Goal: Task Accomplishment & Management: Use online tool/utility

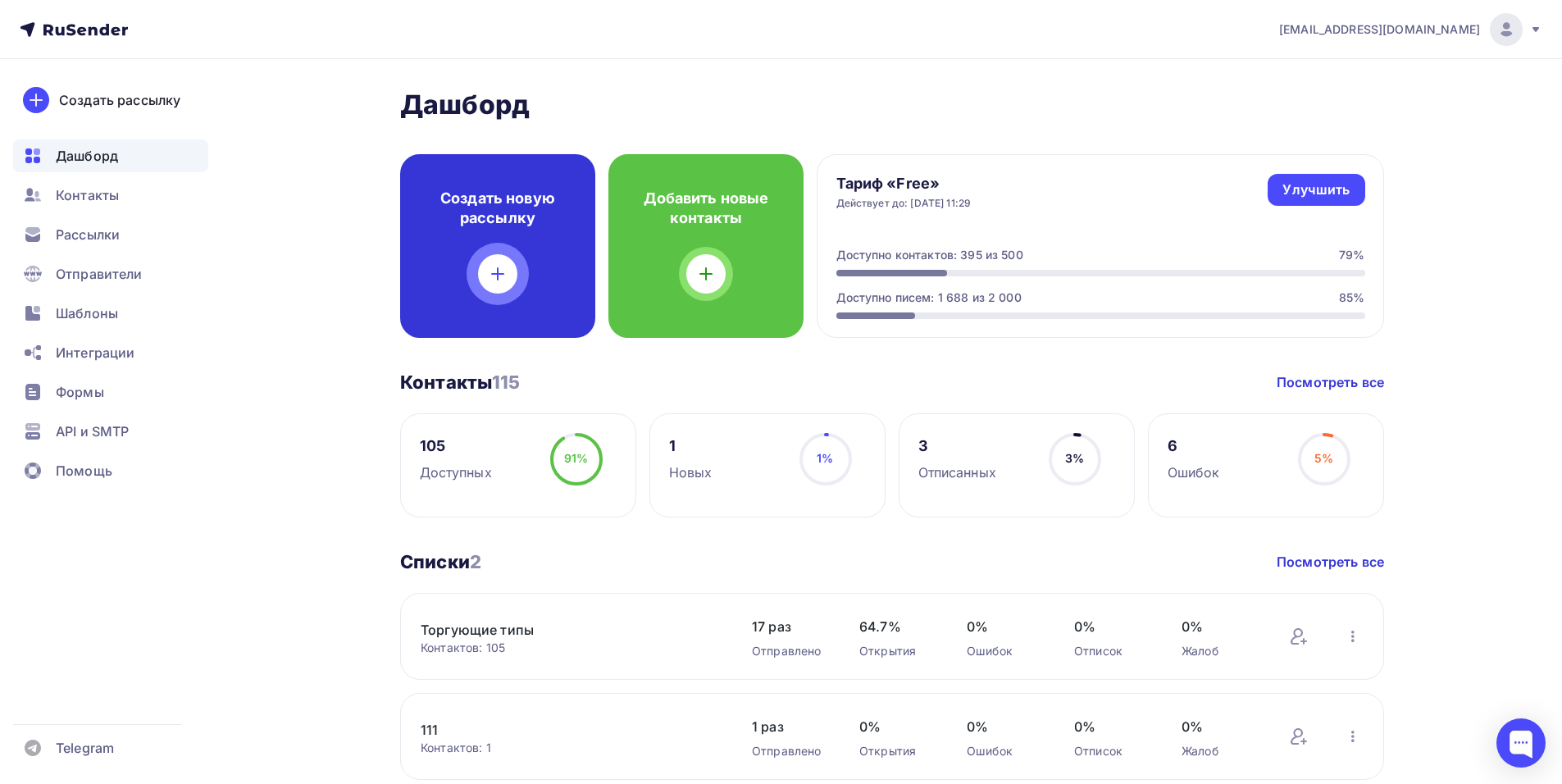
click at [476, 201] on h4 "Создать новую рассылку" at bounding box center [498, 208] width 143 height 40
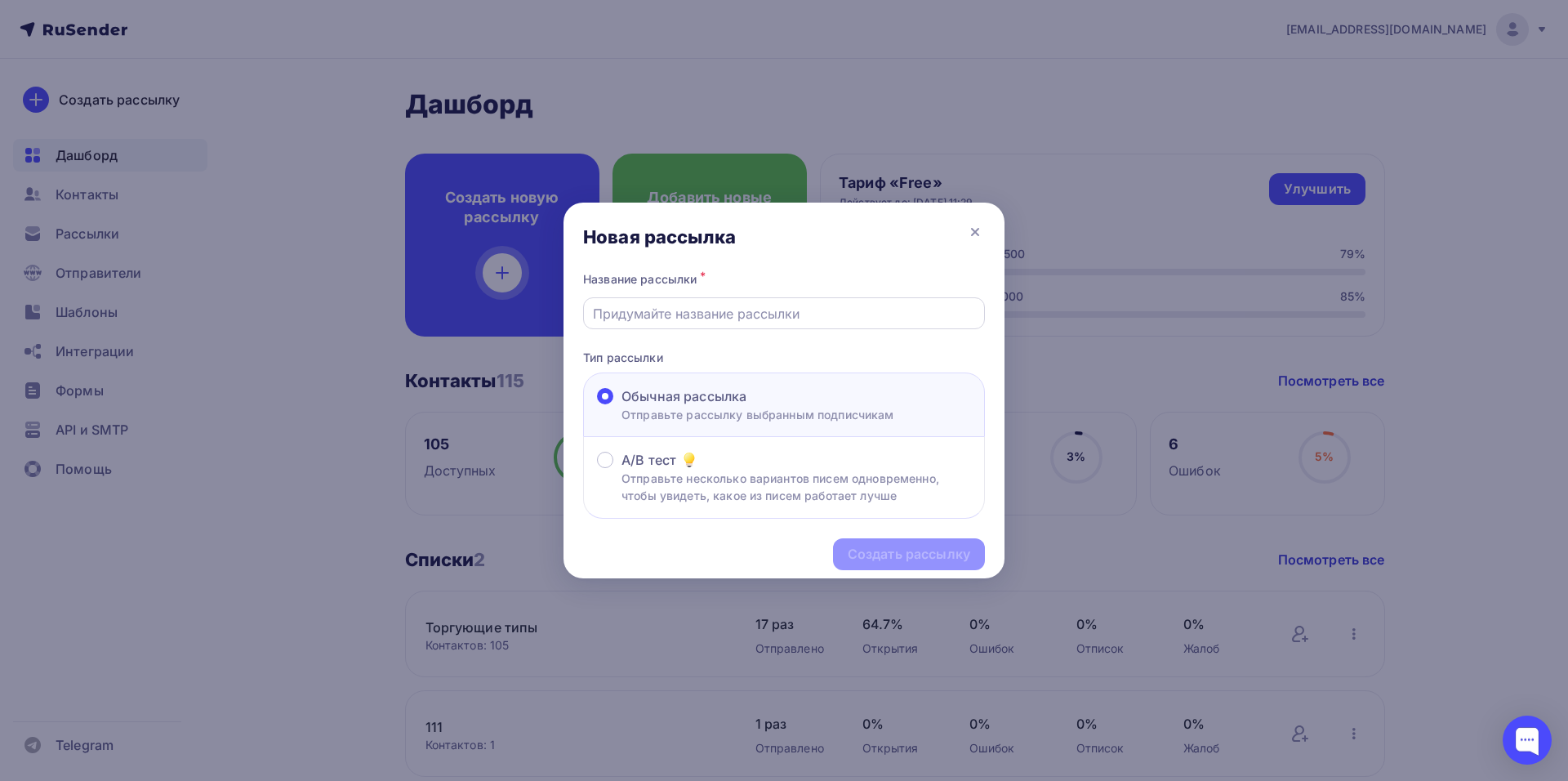
click at [809, 314] on input "text" at bounding box center [784, 314] width 383 height 20
type input "12/08"
click at [923, 565] on div "Создать рассылку" at bounding box center [909, 555] width 152 height 32
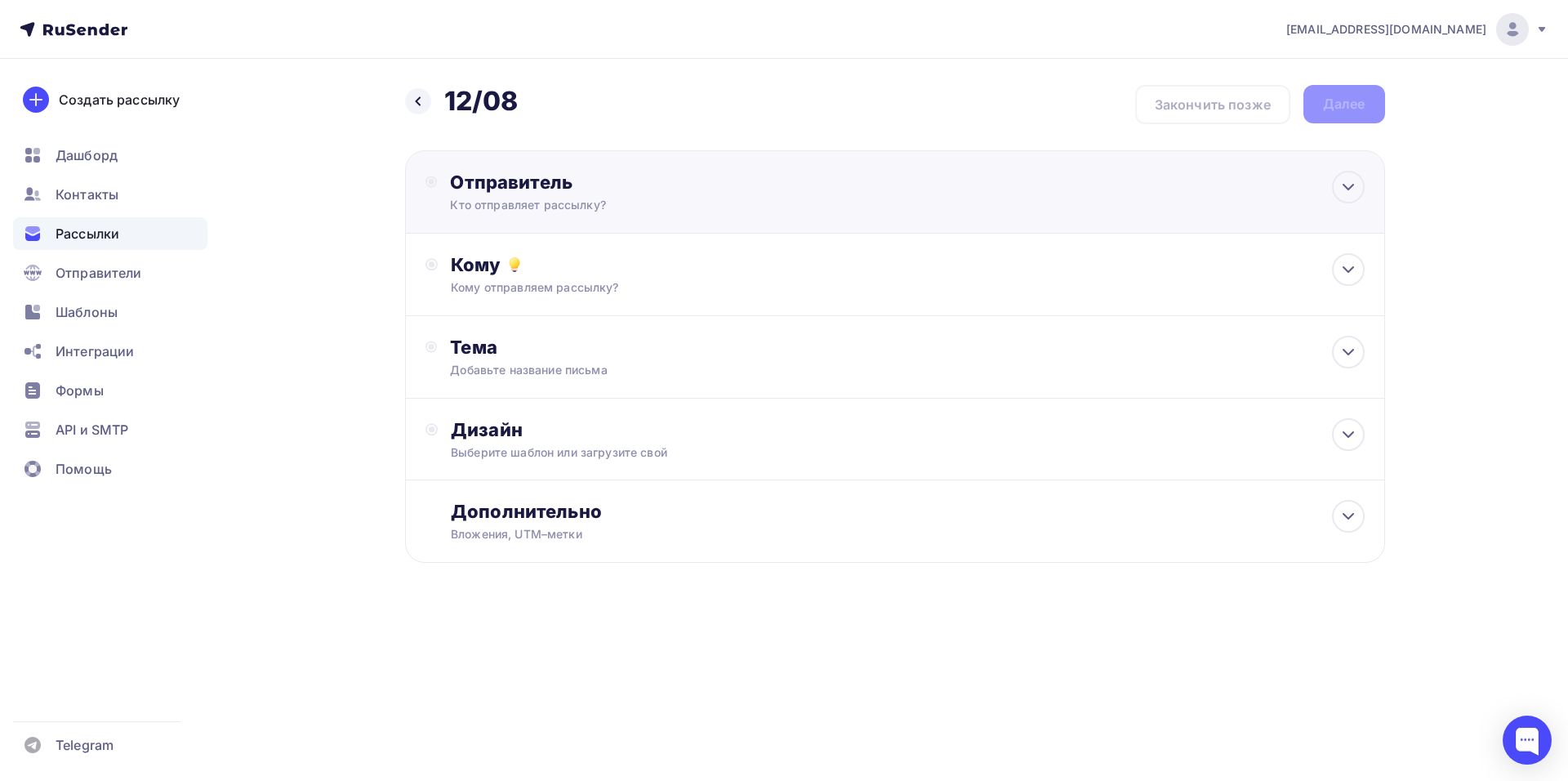
click at [676, 178] on div "Отправитель" at bounding box center [626, 183] width 353 height 23
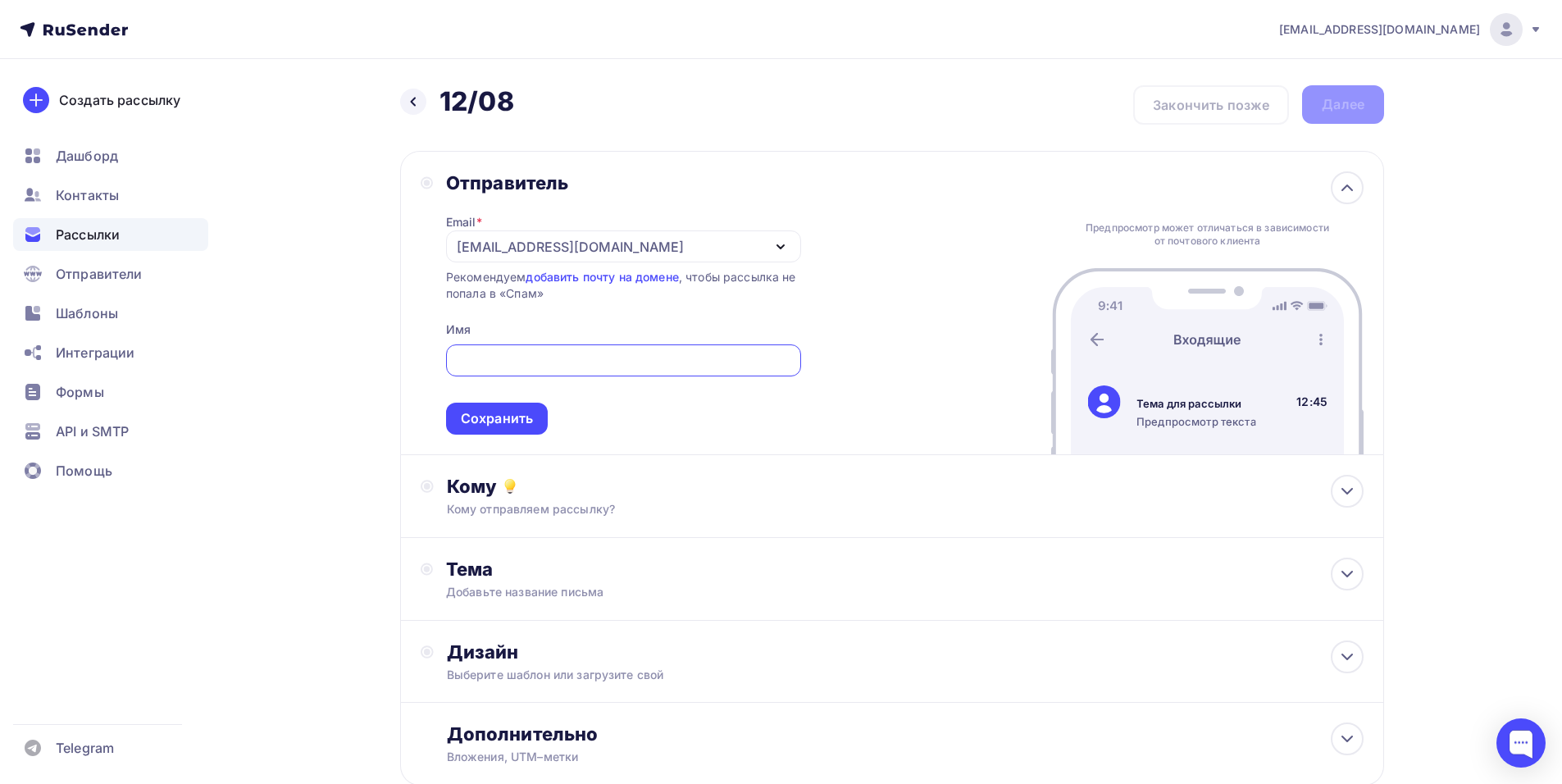
click at [601, 343] on span "Сохранить" at bounding box center [623, 386] width 355 height 97
click at [628, 363] on input "text" at bounding box center [623, 361] width 336 height 20
type input "ЭлекТрейд"
click at [520, 429] on div "Сохранить" at bounding box center [497, 418] width 101 height 32
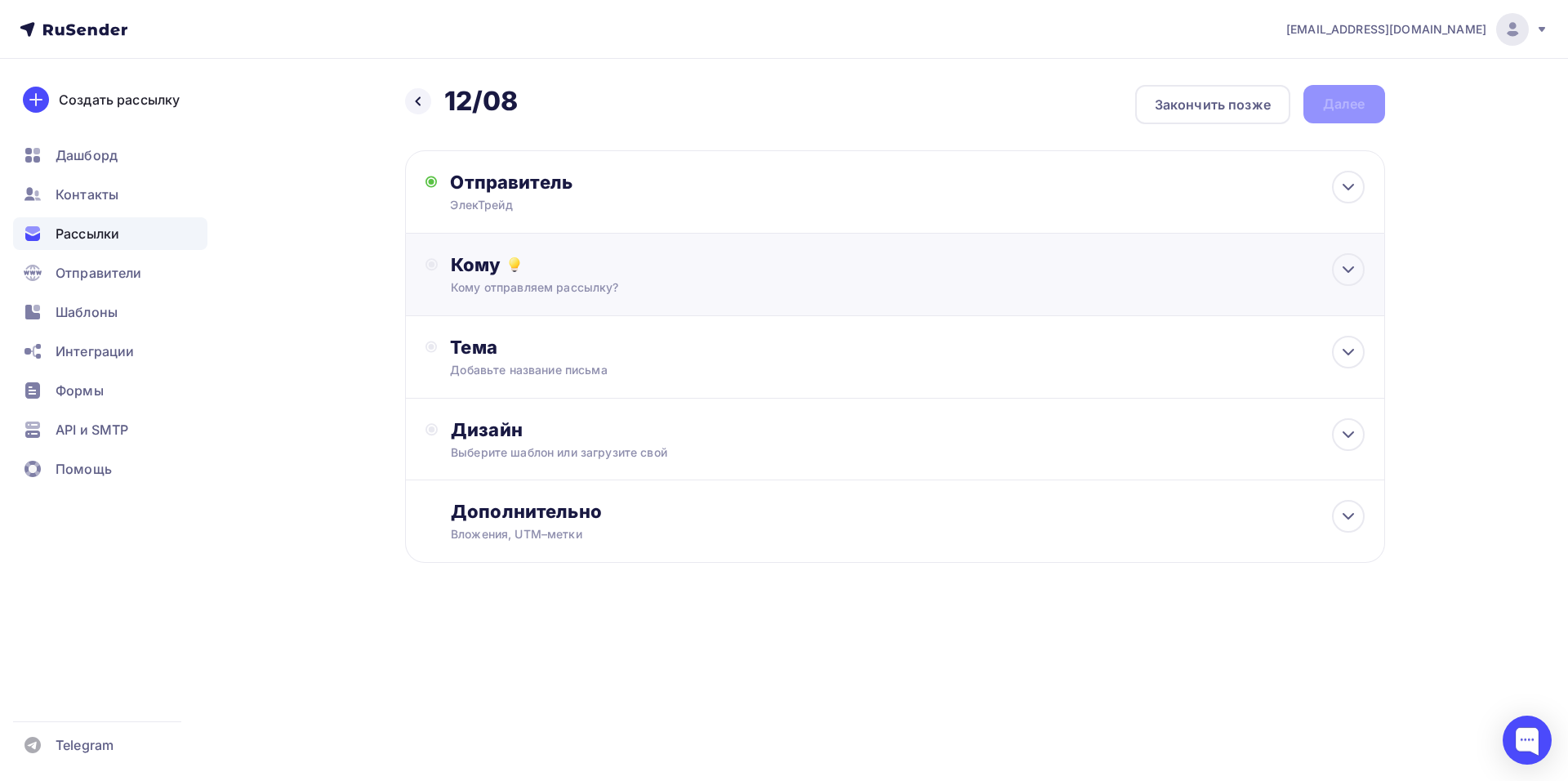
click at [532, 285] on div "Кому отправляем рассылку?" at bounding box center [861, 287] width 822 height 16
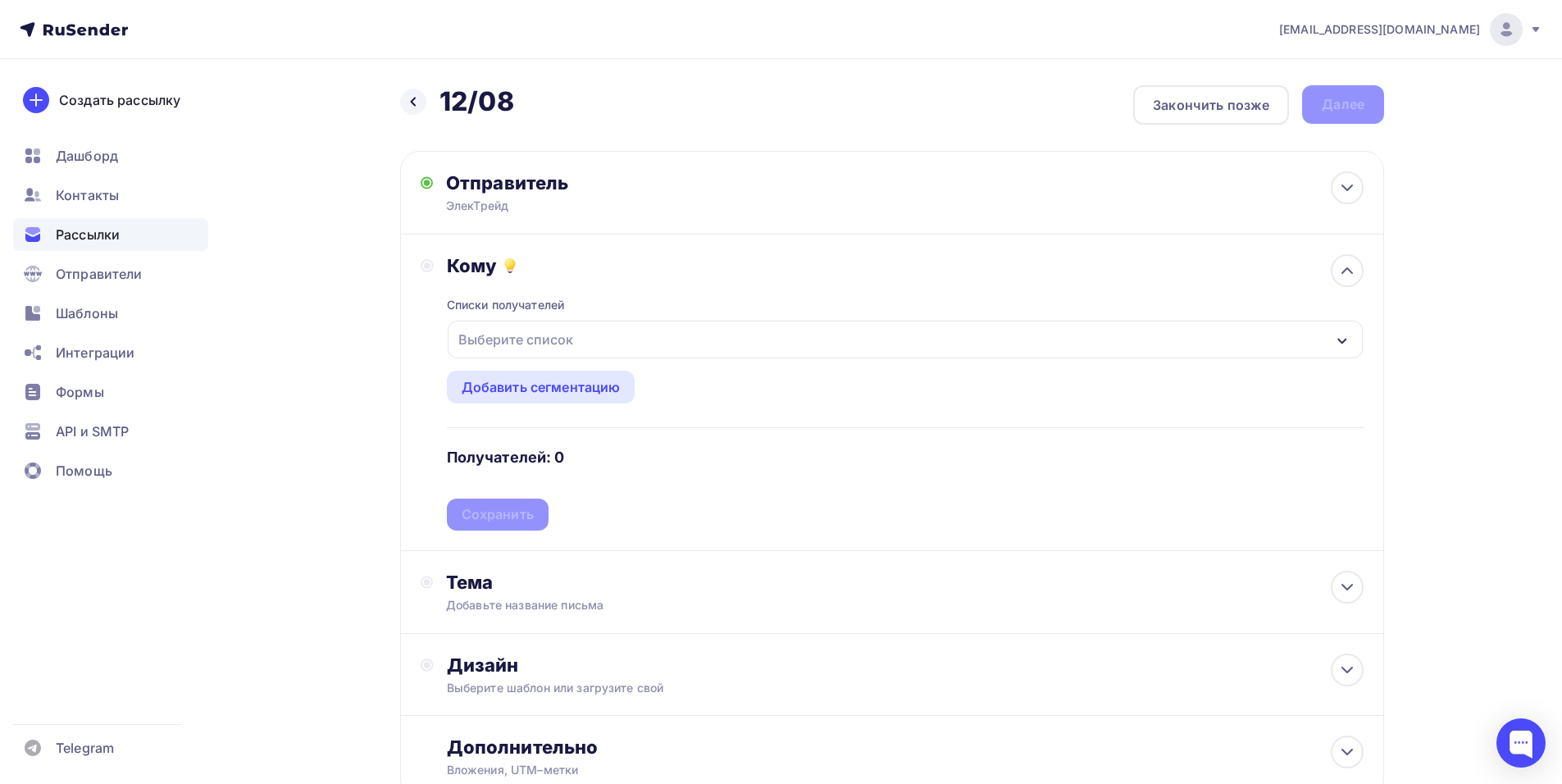
click at [491, 325] on div "Выберите список" at bounding box center [516, 339] width 128 height 30
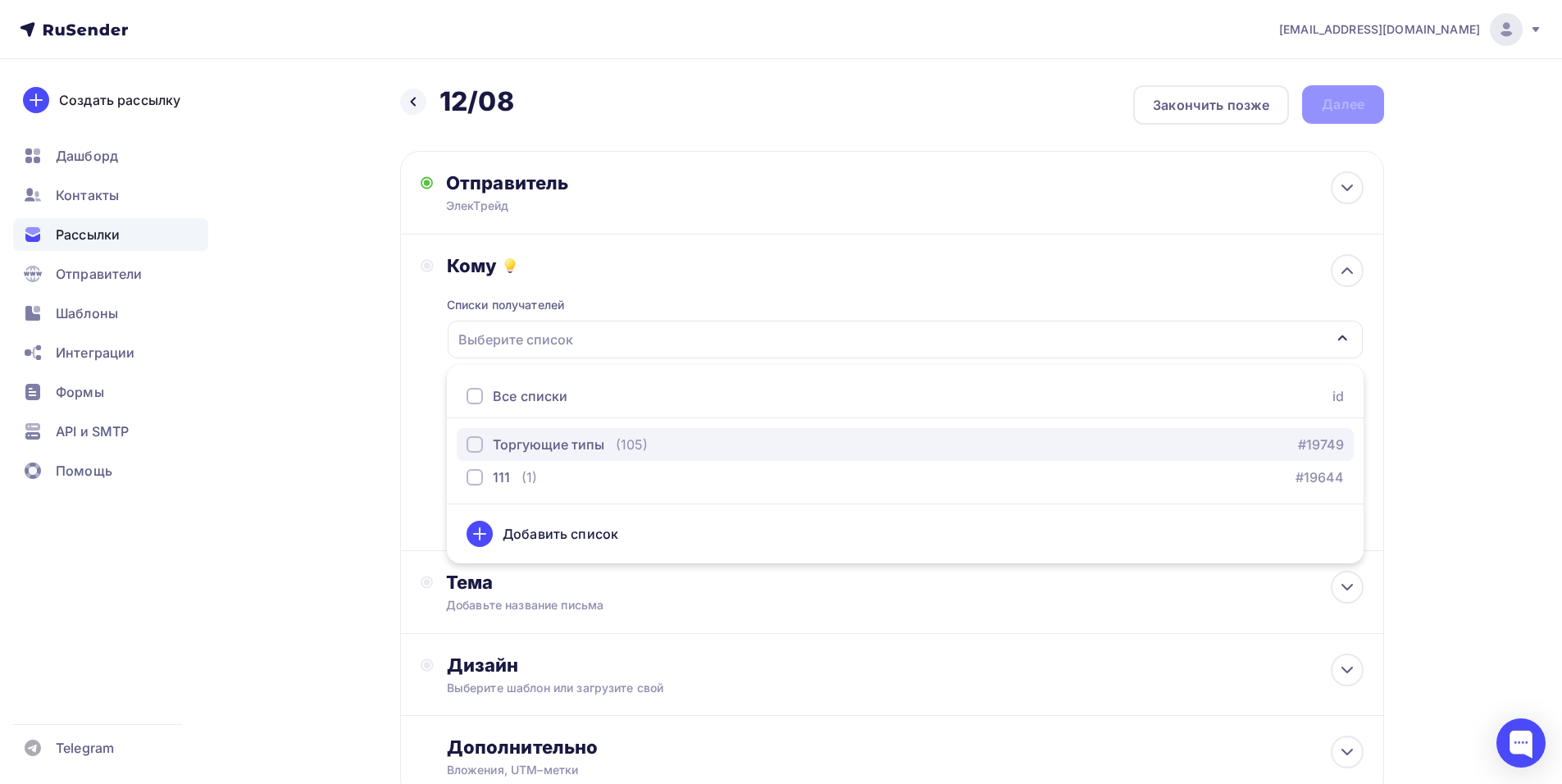
click at [522, 437] on div "Торгующие типы" at bounding box center [549, 445] width 111 height 20
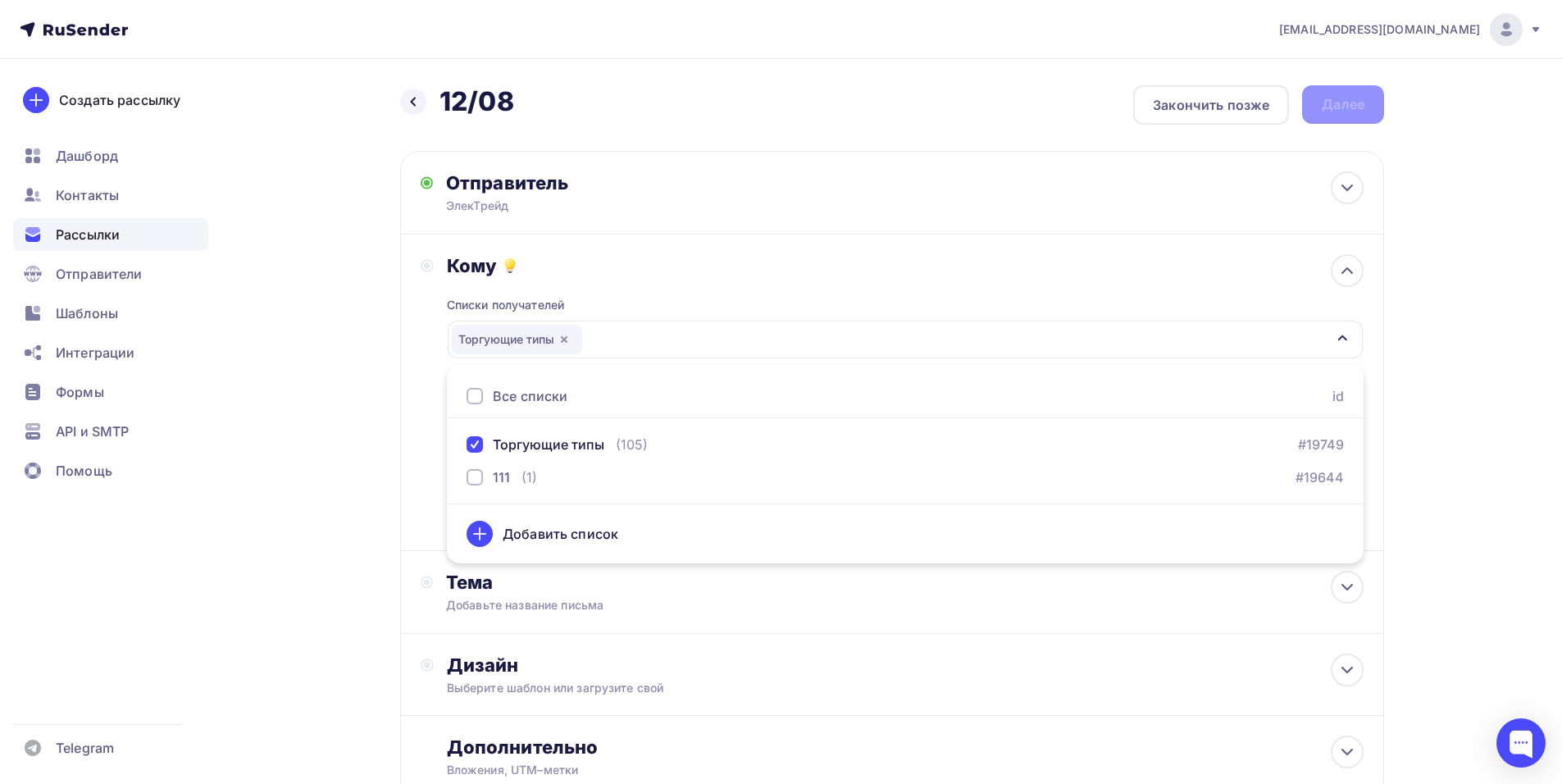
click at [339, 568] on div "Назад 12/08 12/08 Закончить позже Далее Отправитель ЭлекТрейд Email * [EMAIL_AD…" at bounding box center [781, 481] width 1344 height 845
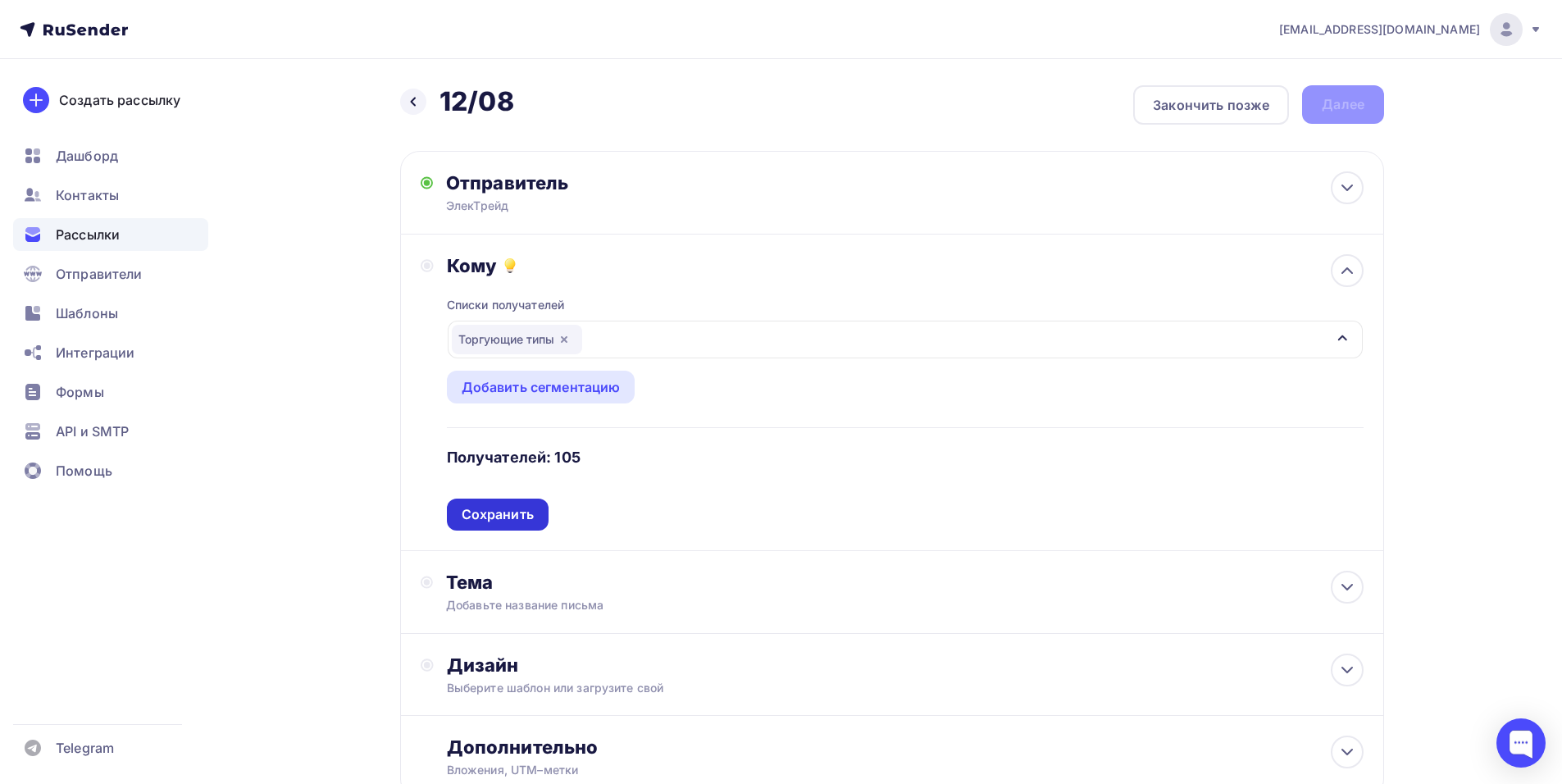
click at [504, 518] on div "Сохранить" at bounding box center [498, 514] width 72 height 19
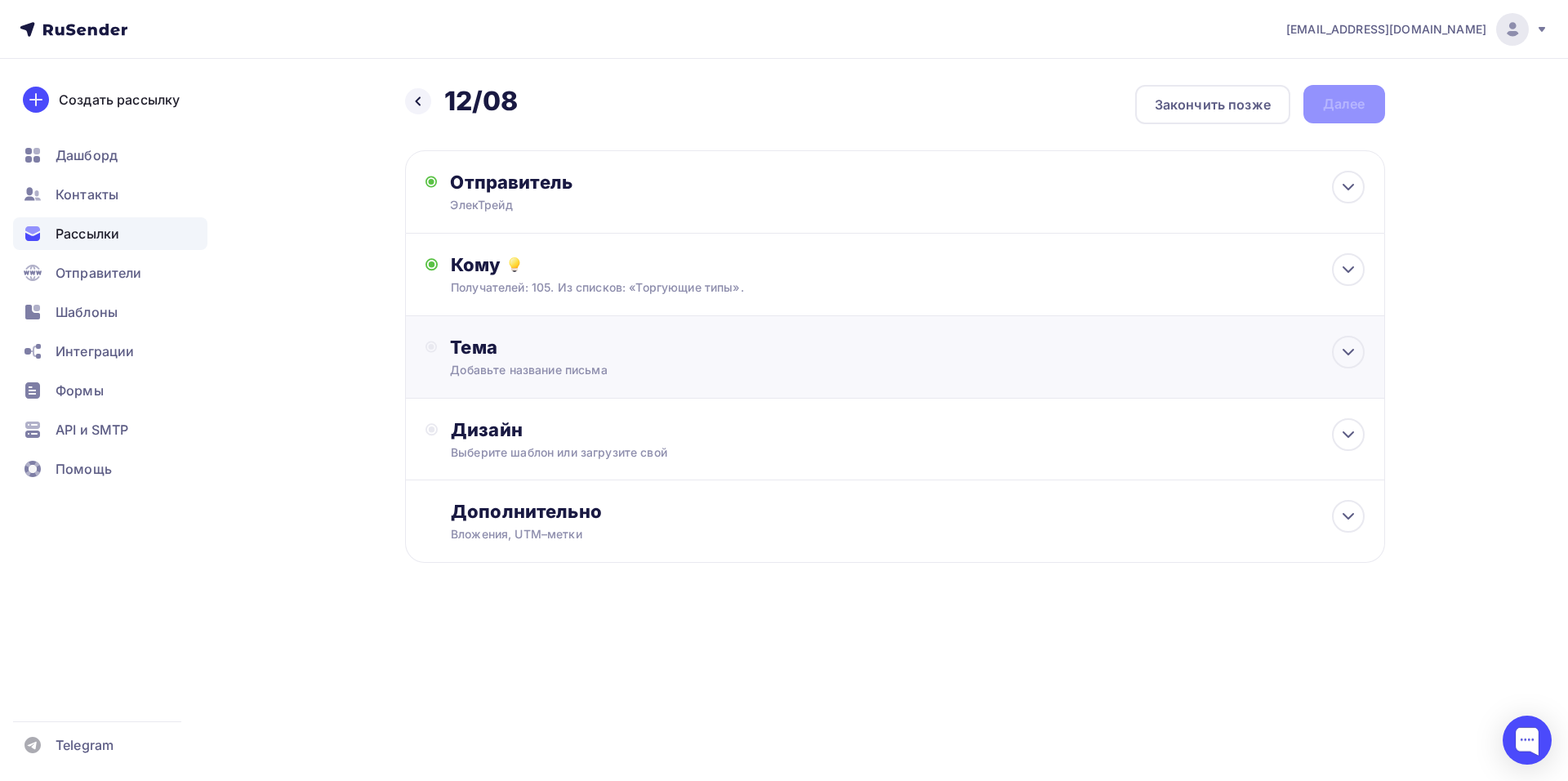
click at [577, 351] on div "Тема" at bounding box center [611, 347] width 323 height 23
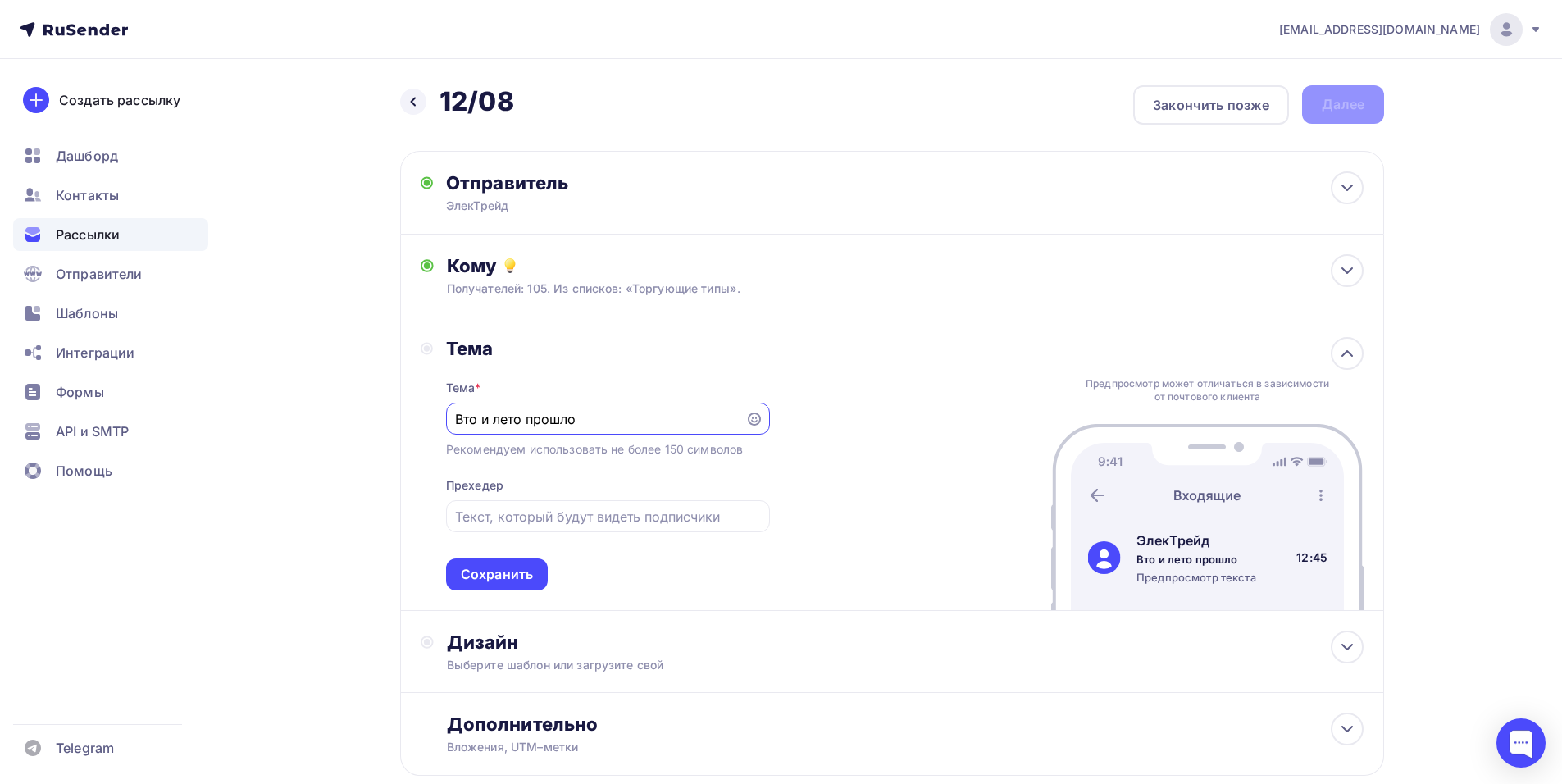
click at [466, 416] on input "Вто и лето прошло" at bounding box center [596, 419] width 280 height 20
type input "Вот и лето прошло"
click at [534, 513] on input "text" at bounding box center [608, 516] width 305 height 20
type input "р"
type input "Финал сезонных скидок"
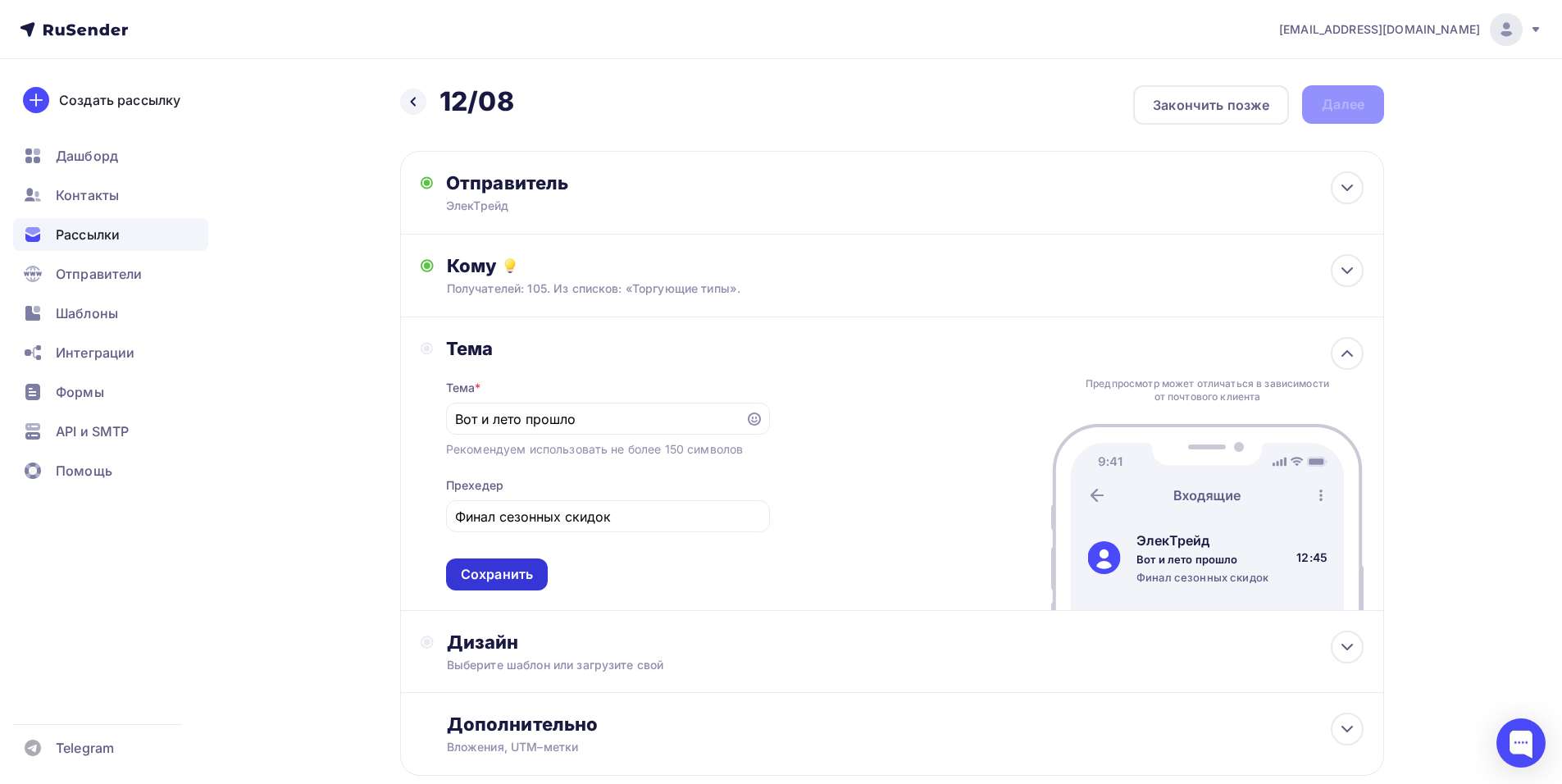
click at [493, 588] on div "Сохранить" at bounding box center [497, 575] width 101 height 32
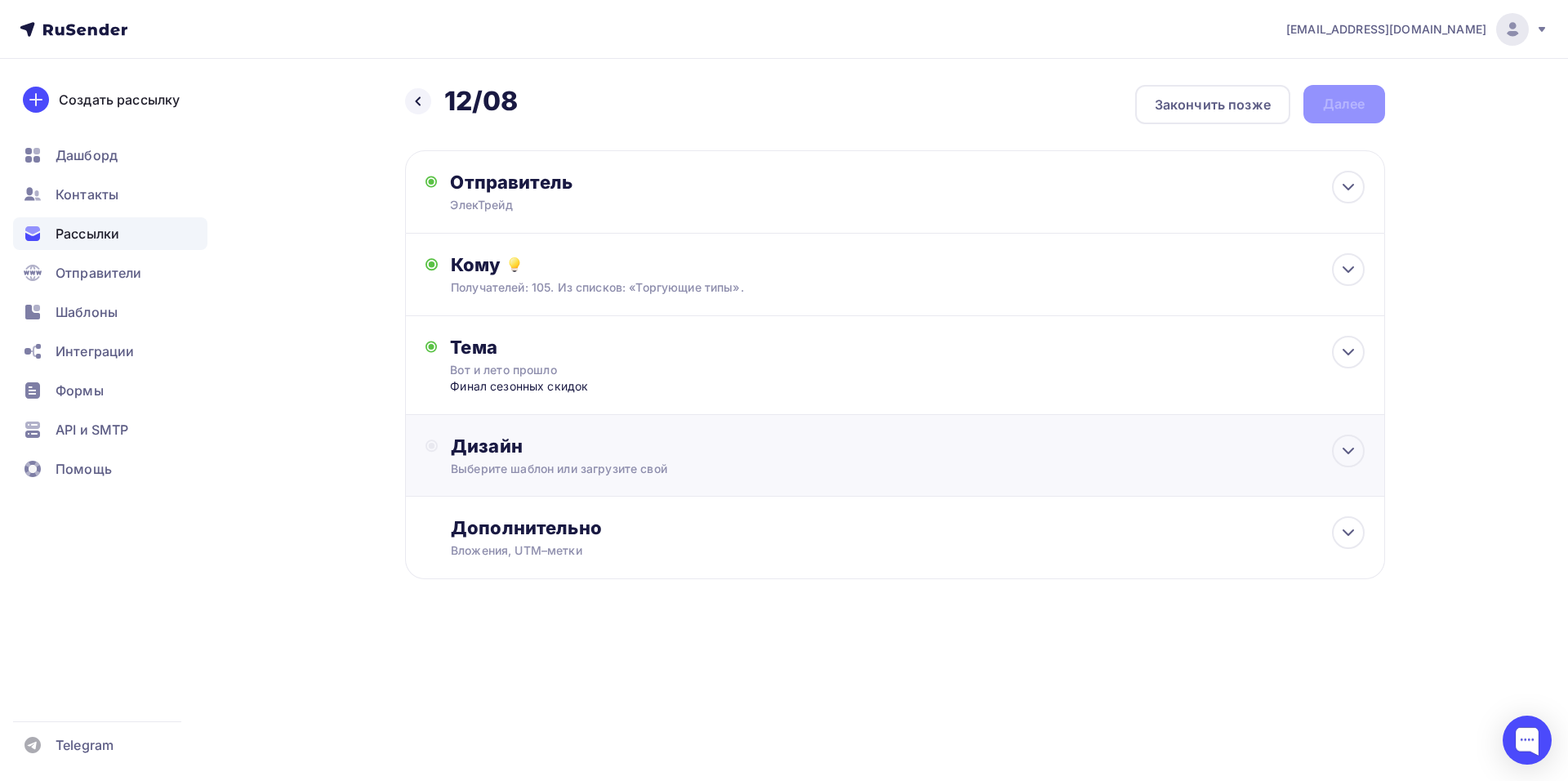
click at [558, 468] on div "Выберите шаблон или загрузите свой" at bounding box center [861, 469] width 822 height 16
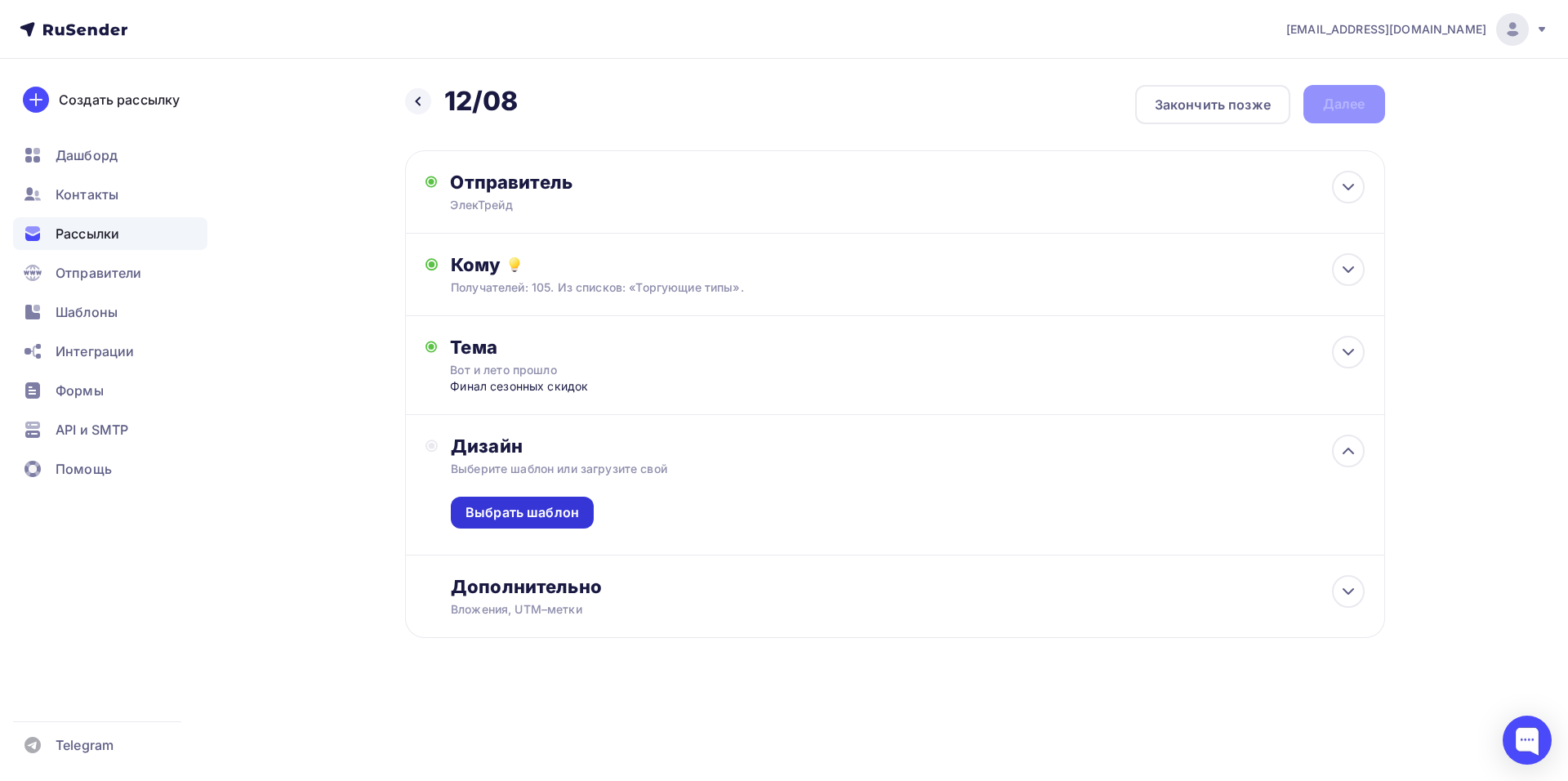
click at [529, 514] on div "Выбрать шаблон" at bounding box center [521, 512] width 114 height 19
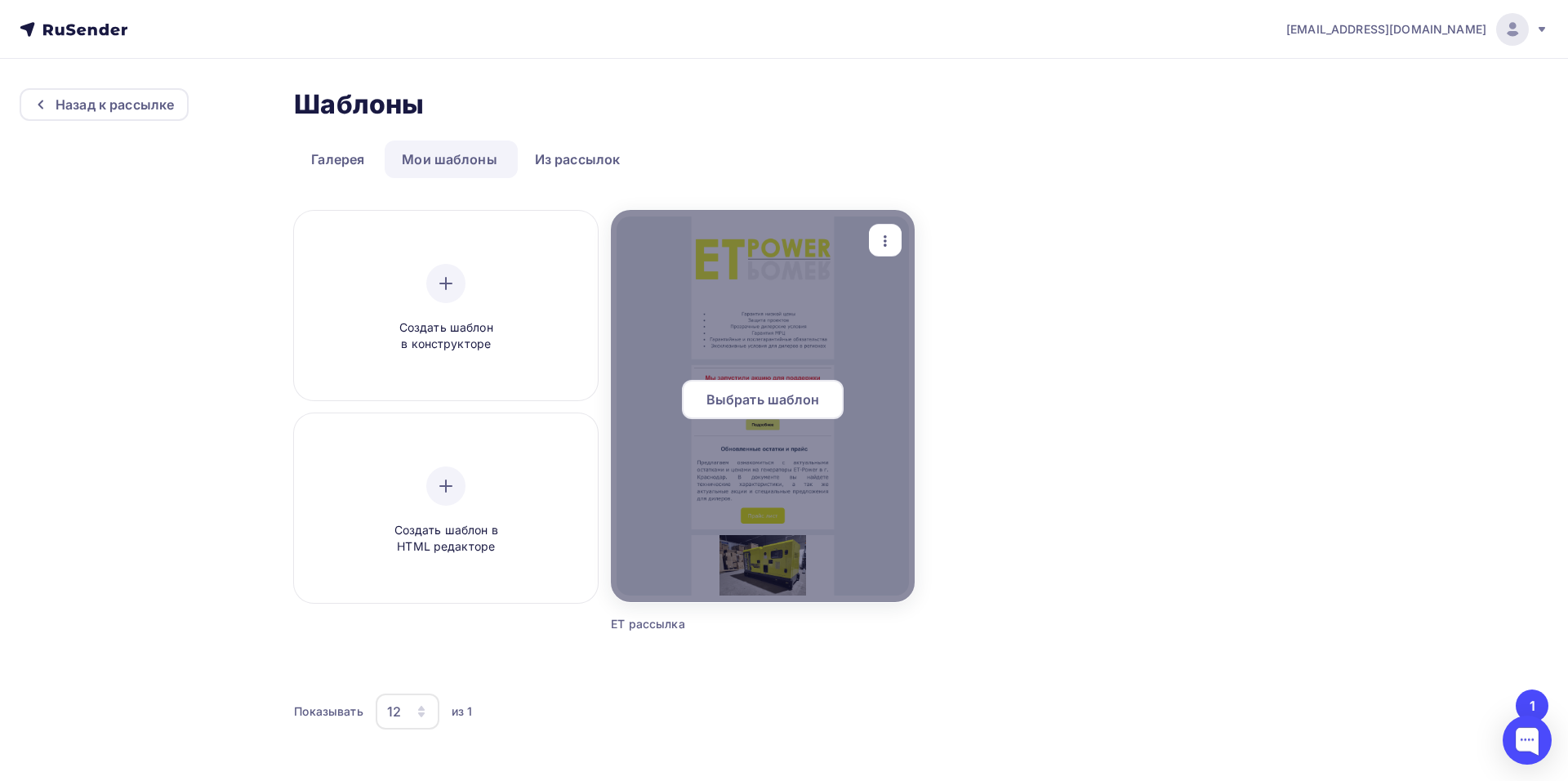
click at [761, 399] on span "Выбрать шаблон" at bounding box center [763, 399] width 114 height 20
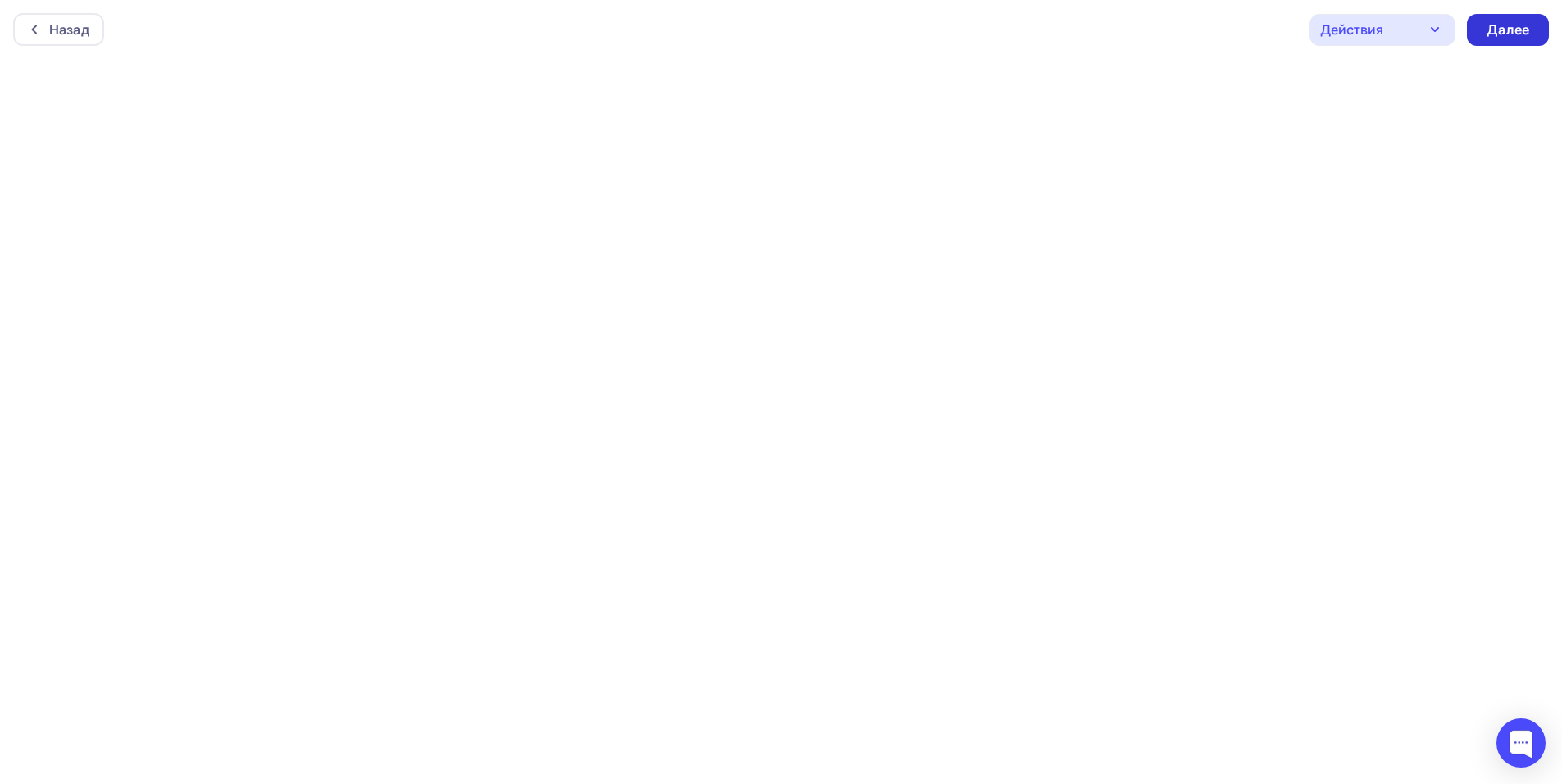
click at [1530, 27] on div "Далее" at bounding box center [1507, 31] width 82 height 32
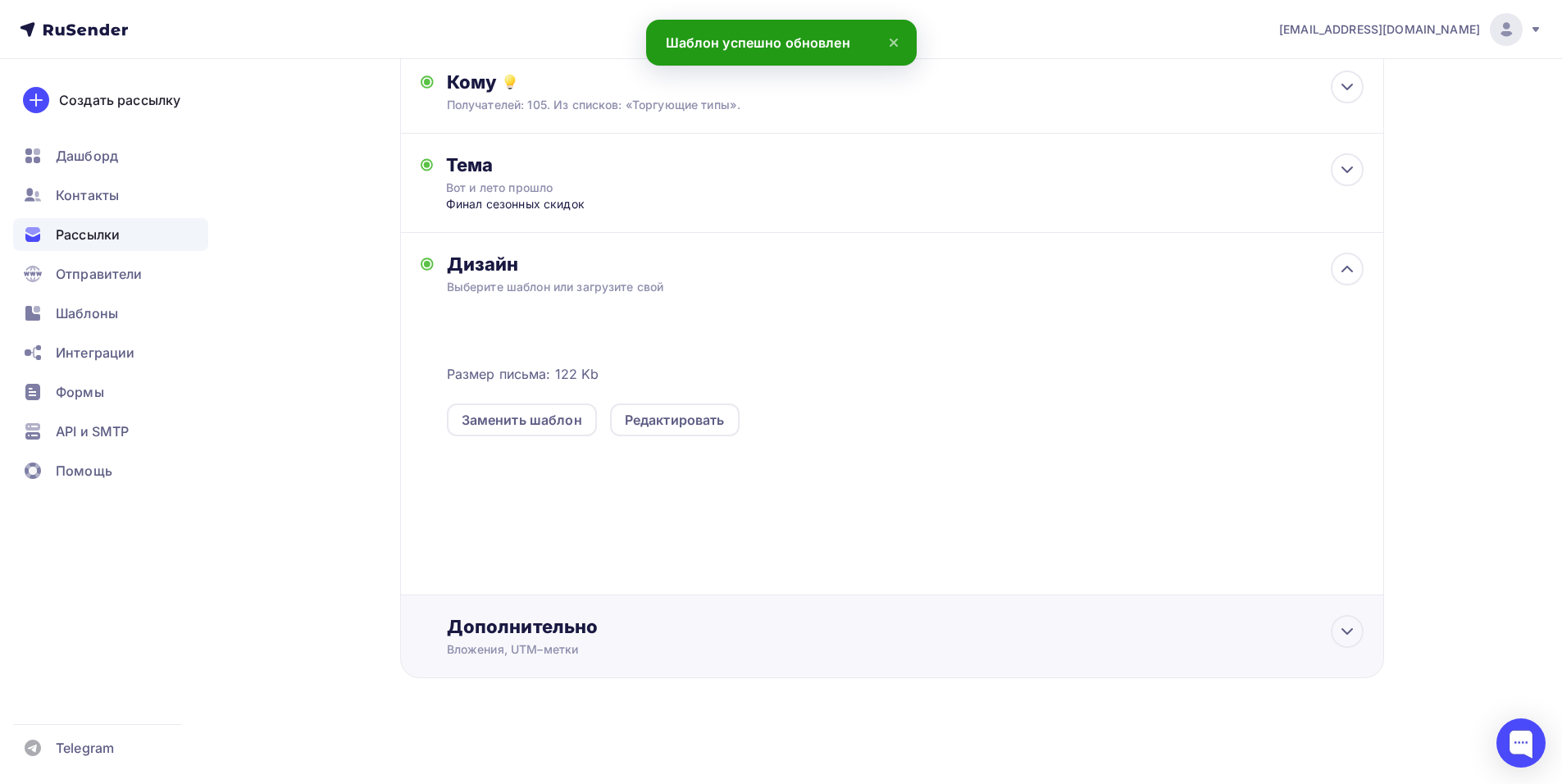
click at [527, 639] on div "Дополнительно Вложения, UTM–метки Вложения Добавить файл Максимальный суммарный…" at bounding box center [905, 636] width 917 height 42
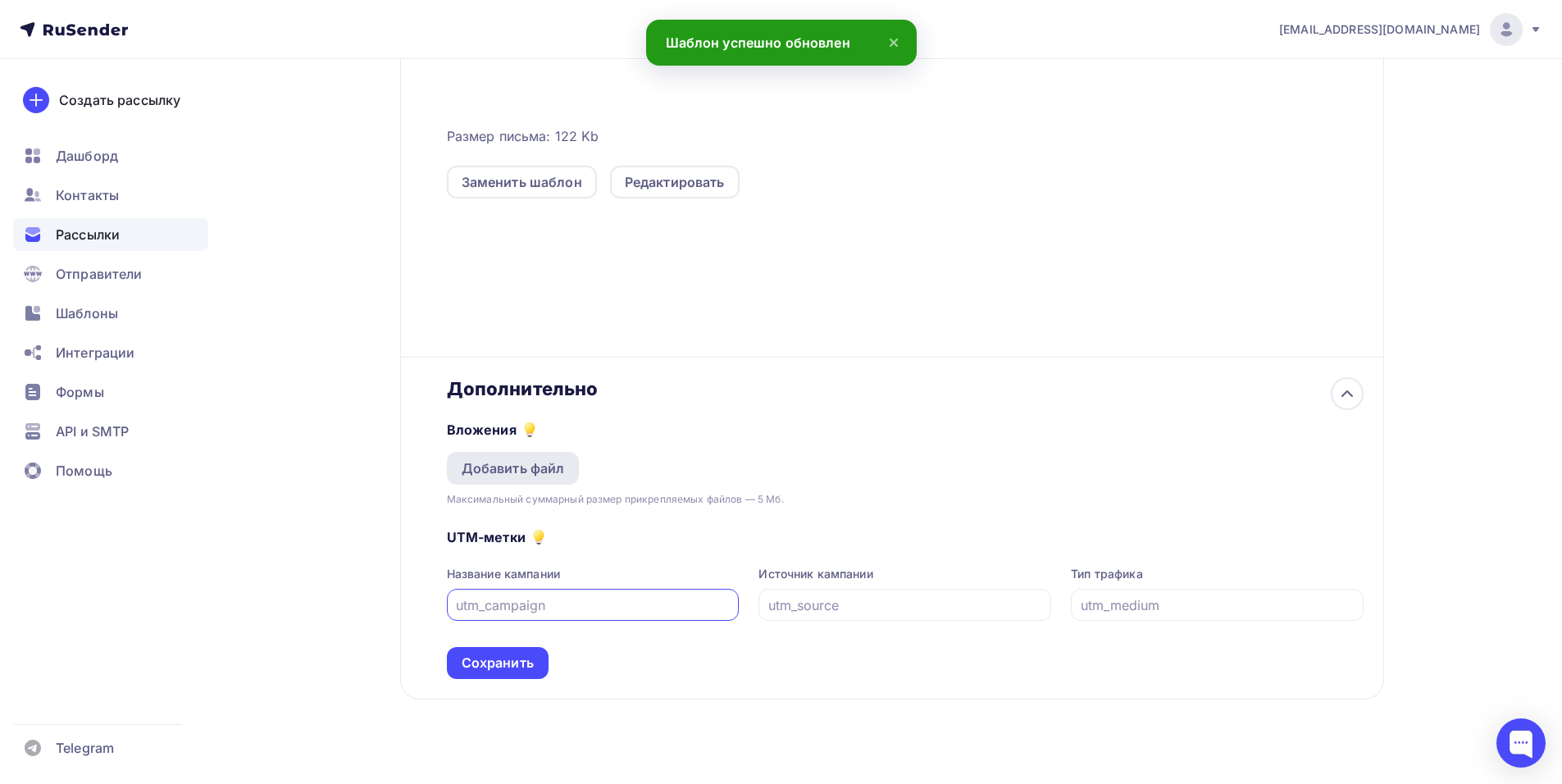
scroll to position [443, 0]
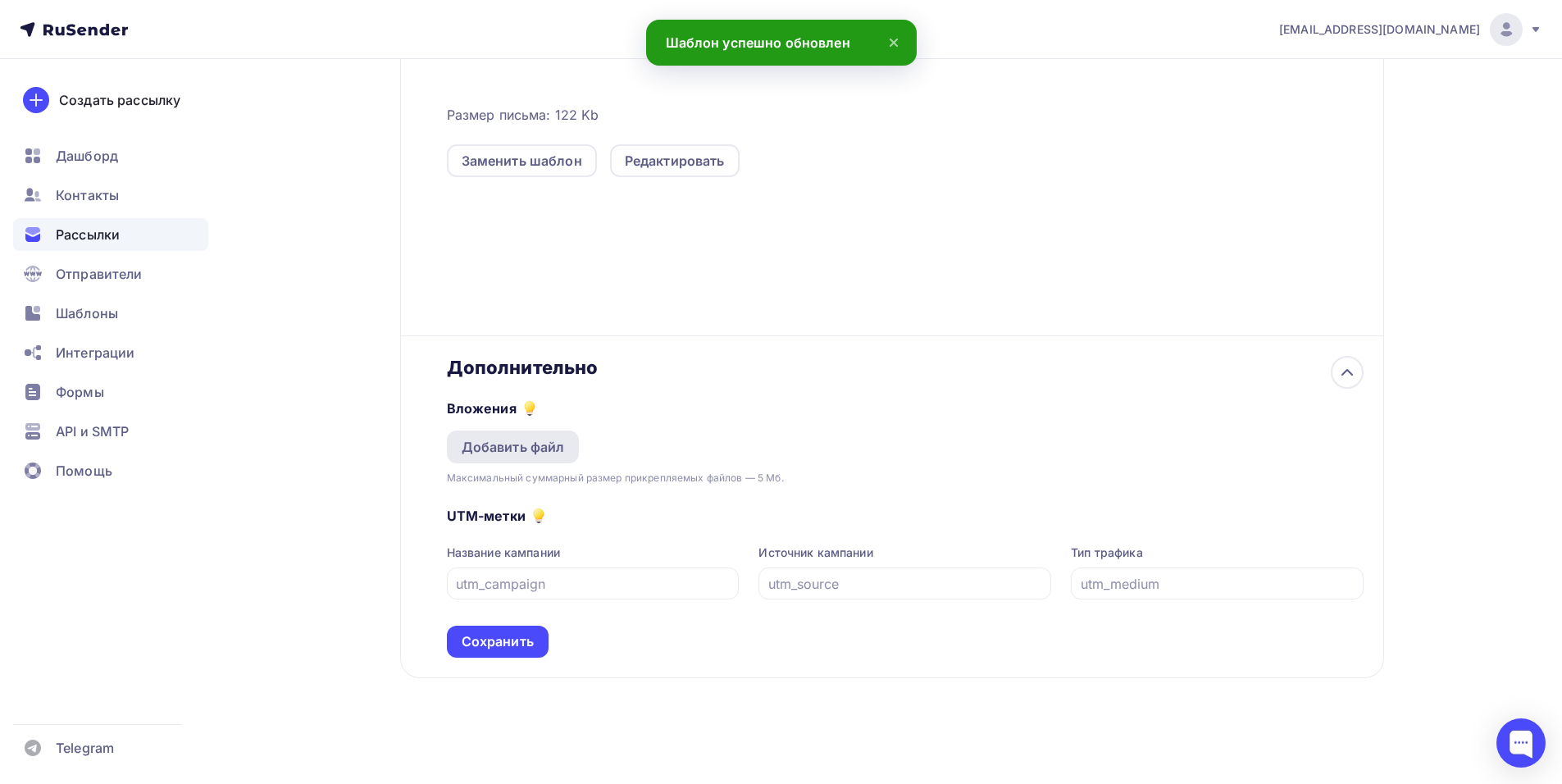
click at [529, 452] on div "Добавить файл" at bounding box center [513, 447] width 103 height 20
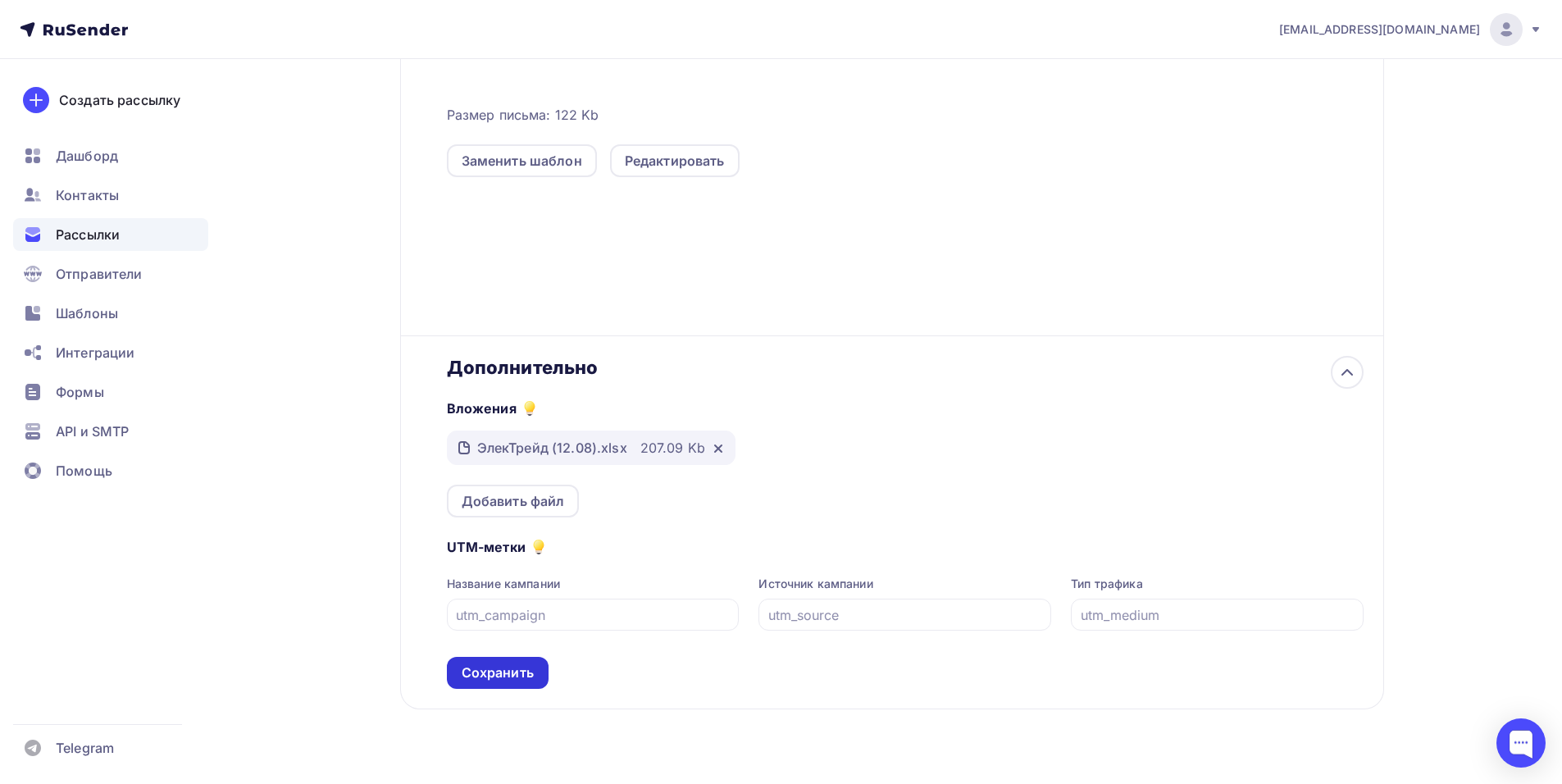
click at [521, 672] on div "Сохранить" at bounding box center [498, 673] width 72 height 19
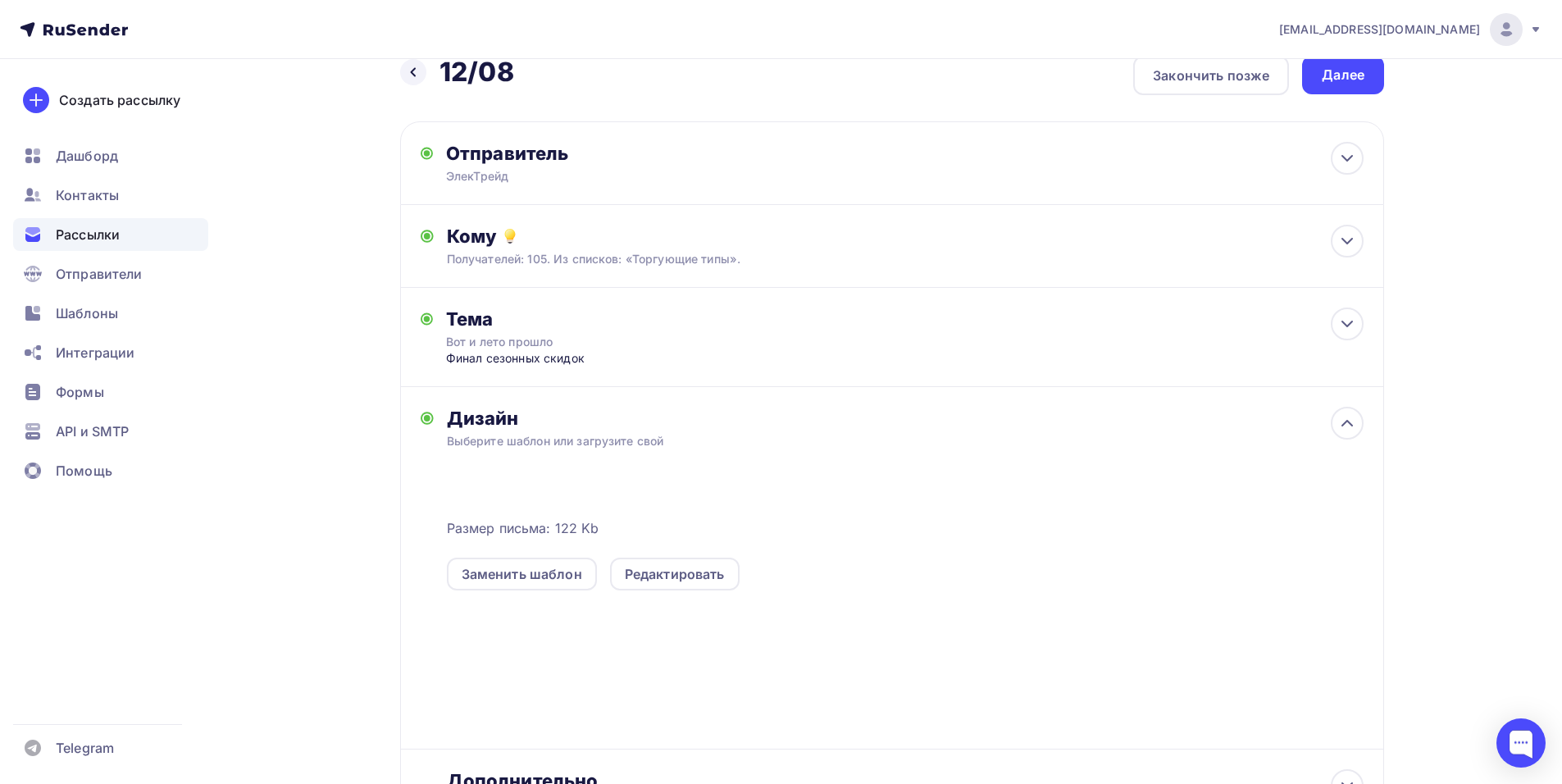
scroll to position [0, 0]
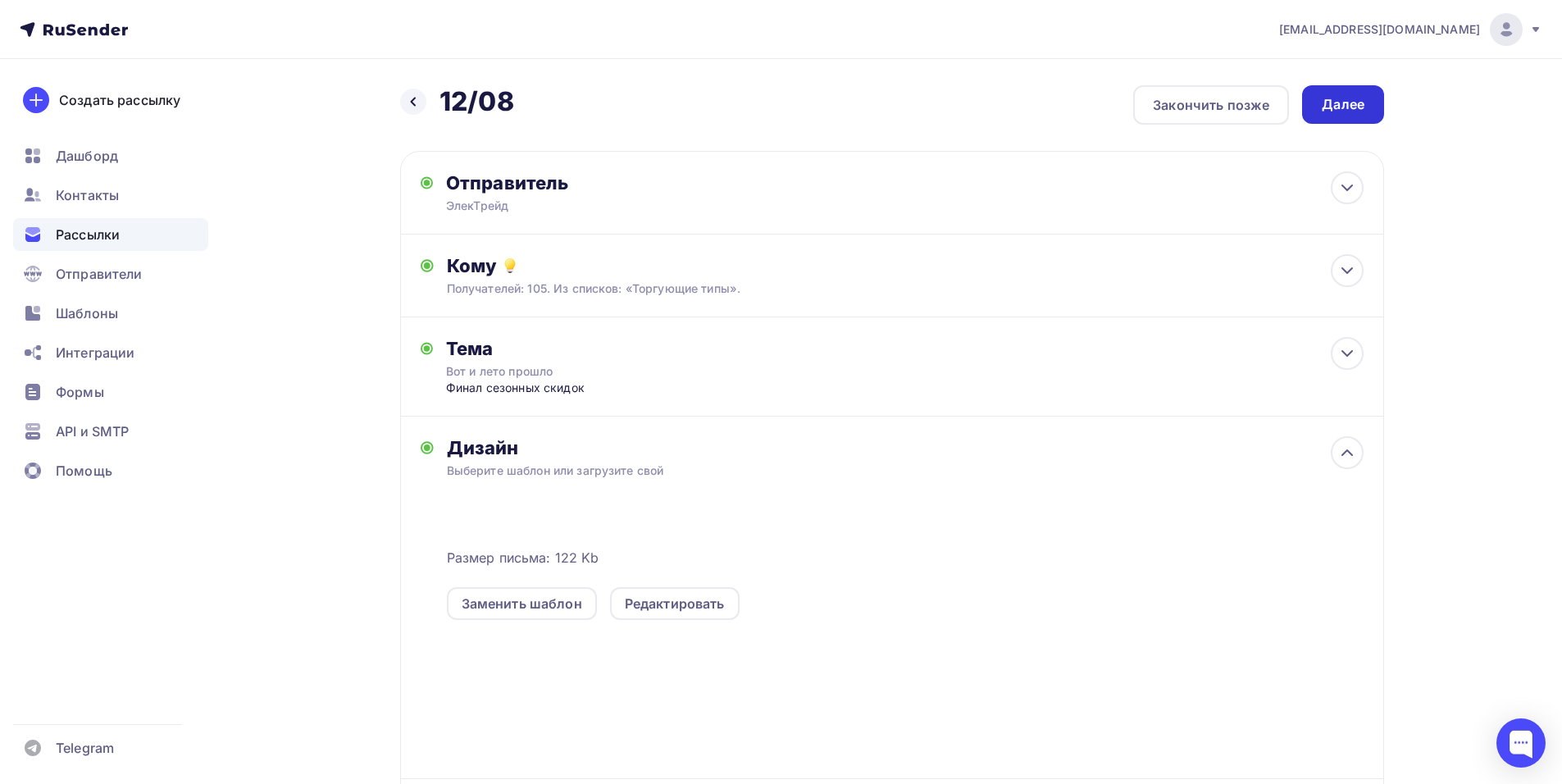
click at [1338, 101] on div "Далее" at bounding box center [1343, 104] width 42 height 19
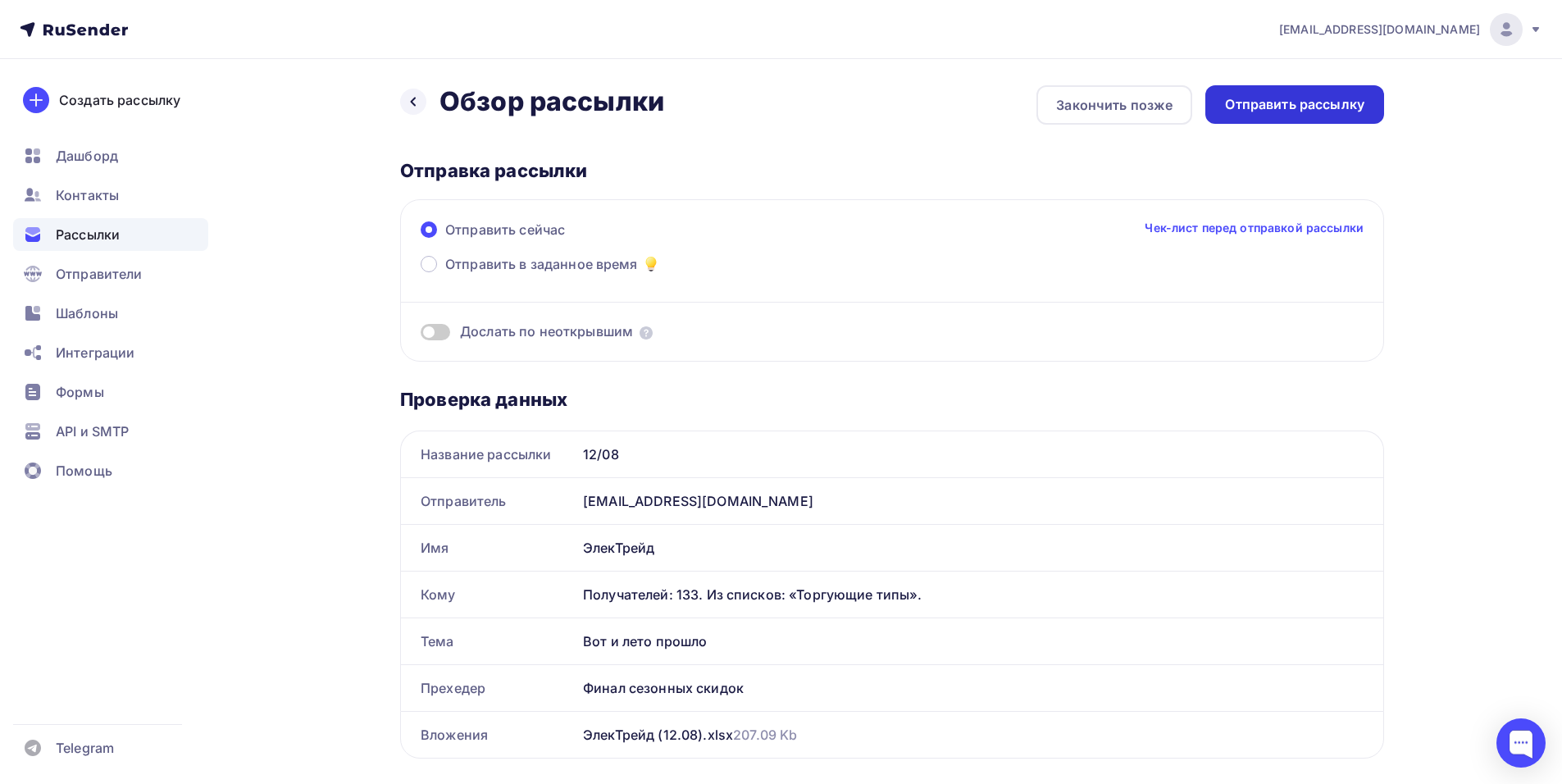
click at [1322, 94] on div "Отправить рассылку" at bounding box center [1294, 104] width 179 height 39
